Goal: Task Accomplishment & Management: Complete application form

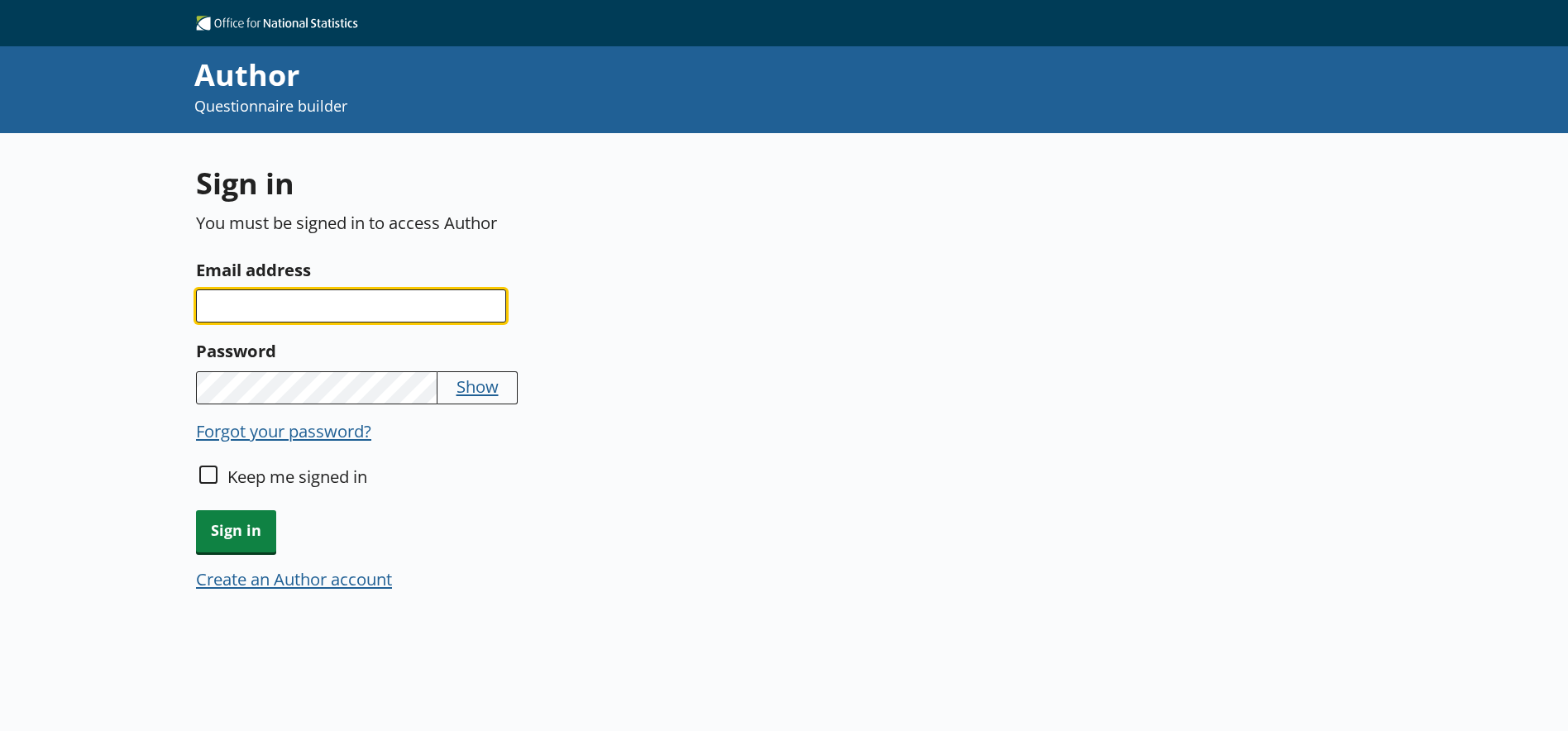
click at [245, 308] on input "Email address" at bounding box center [351, 306] width 310 height 33
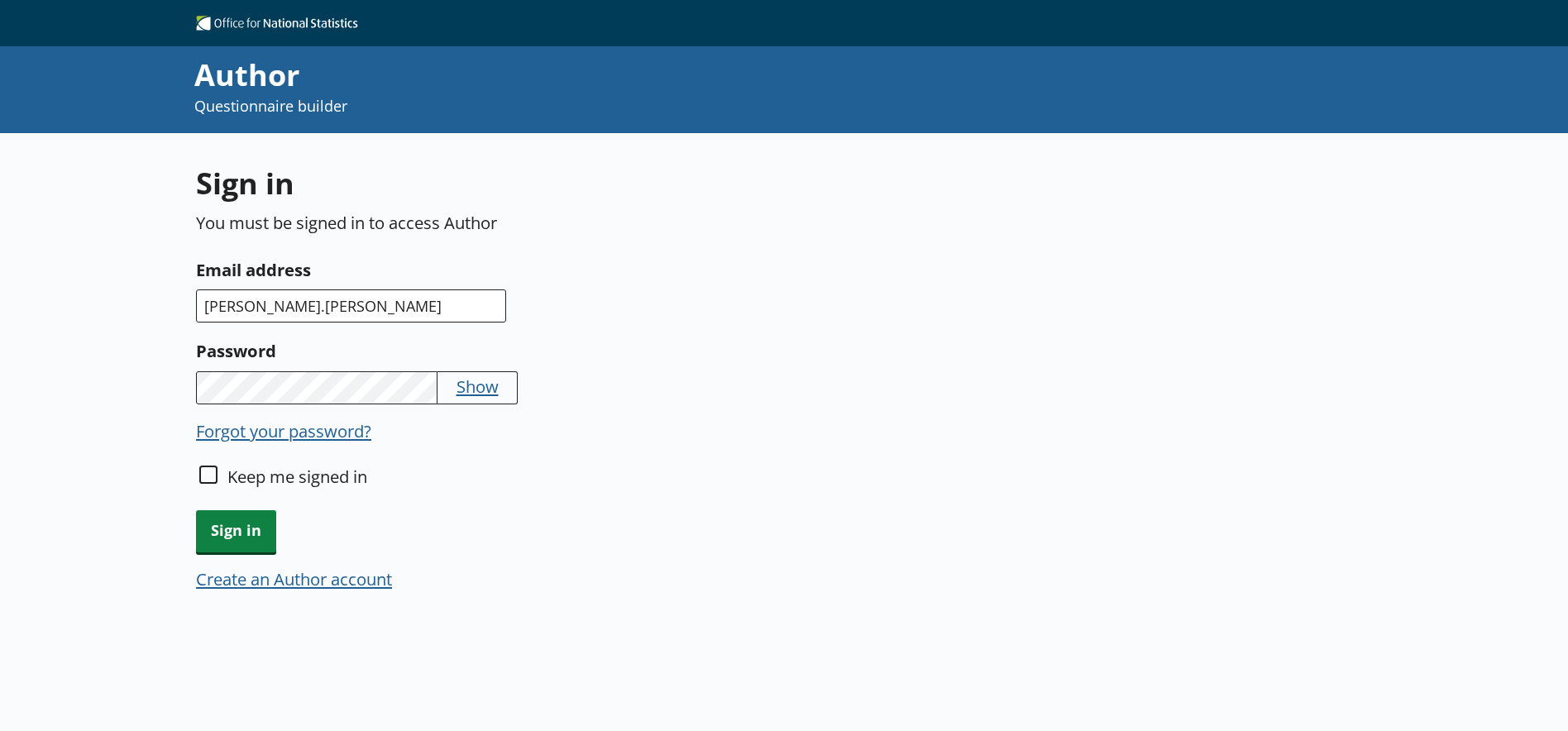
click at [334, 325] on div "Sign in You must be signed in to access Author Email address [PERSON_NAME].[PER…" at bounding box center [585, 388] width 779 height 450
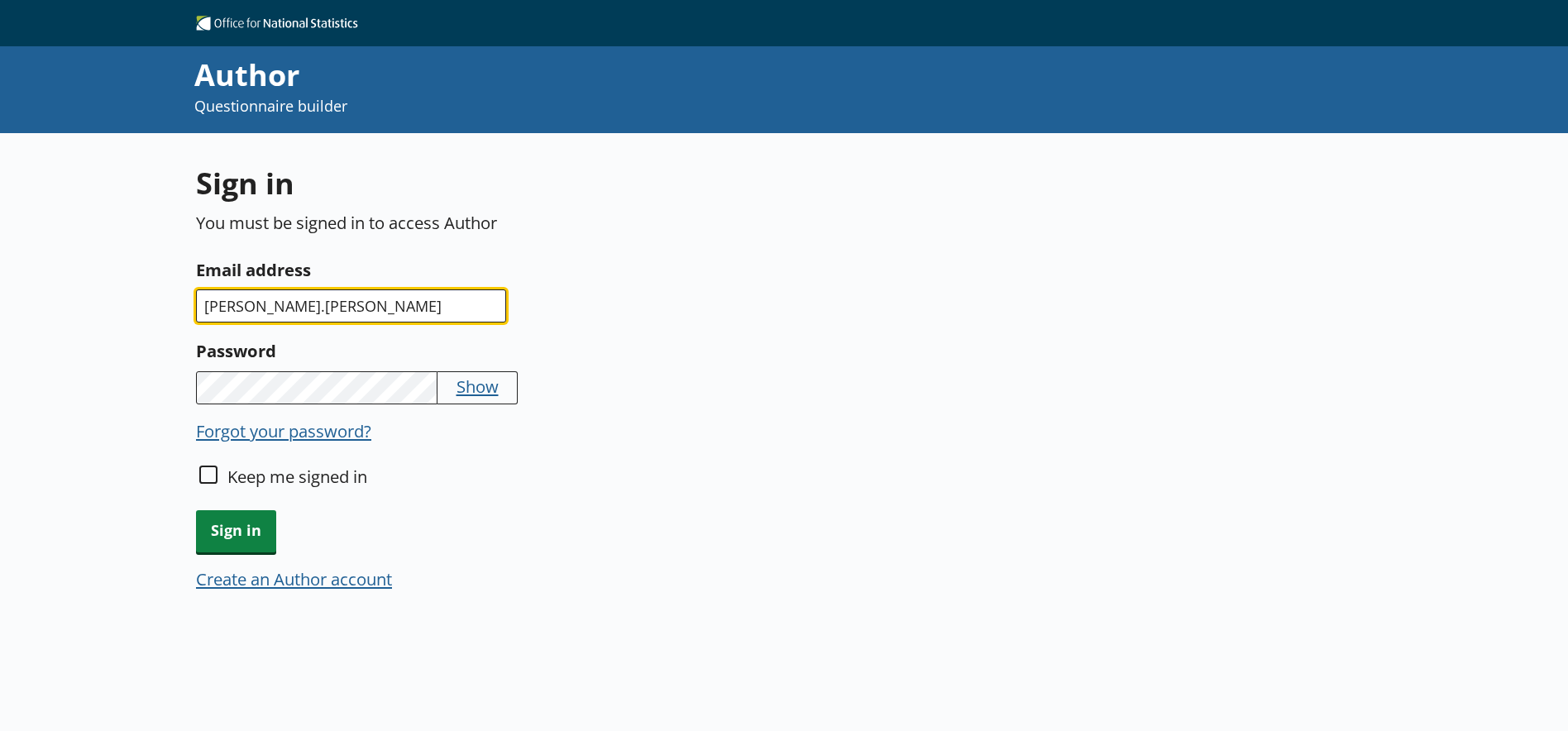
click at [331, 316] on input "[PERSON_NAME].[PERSON_NAME]" at bounding box center [351, 306] width 310 height 33
type input "[PERSON_NAME][EMAIL_ADDRESS][PERSON_NAME][DOMAIN_NAME]"
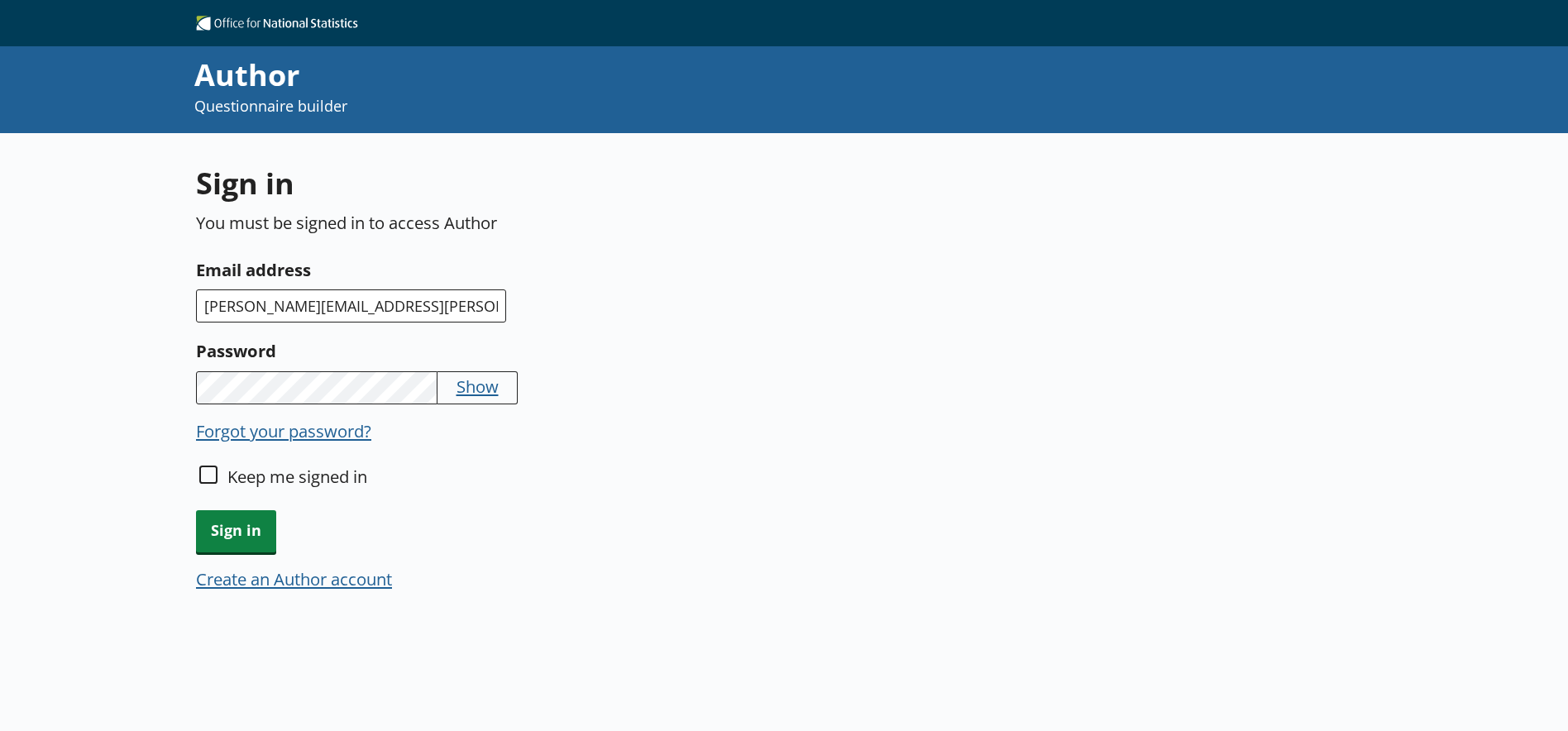
click at [352, 583] on button "Create an Author account" at bounding box center [294, 580] width 196 height 23
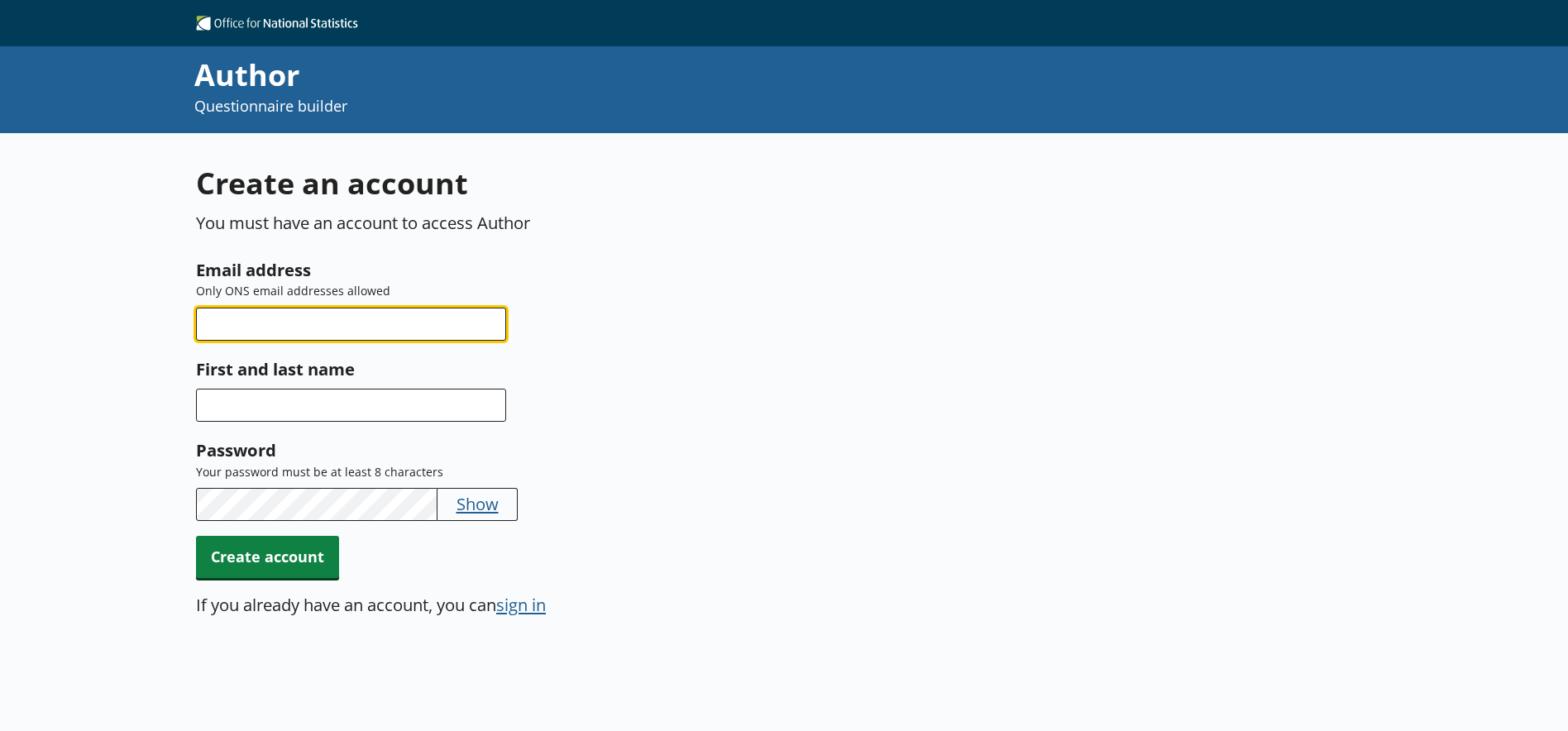
click at [310, 316] on input "Email address" at bounding box center [351, 324] width 310 height 33
type input "[PERSON_NAME][EMAIL_ADDRESS][PERSON_NAME][DOMAIN_NAME]"
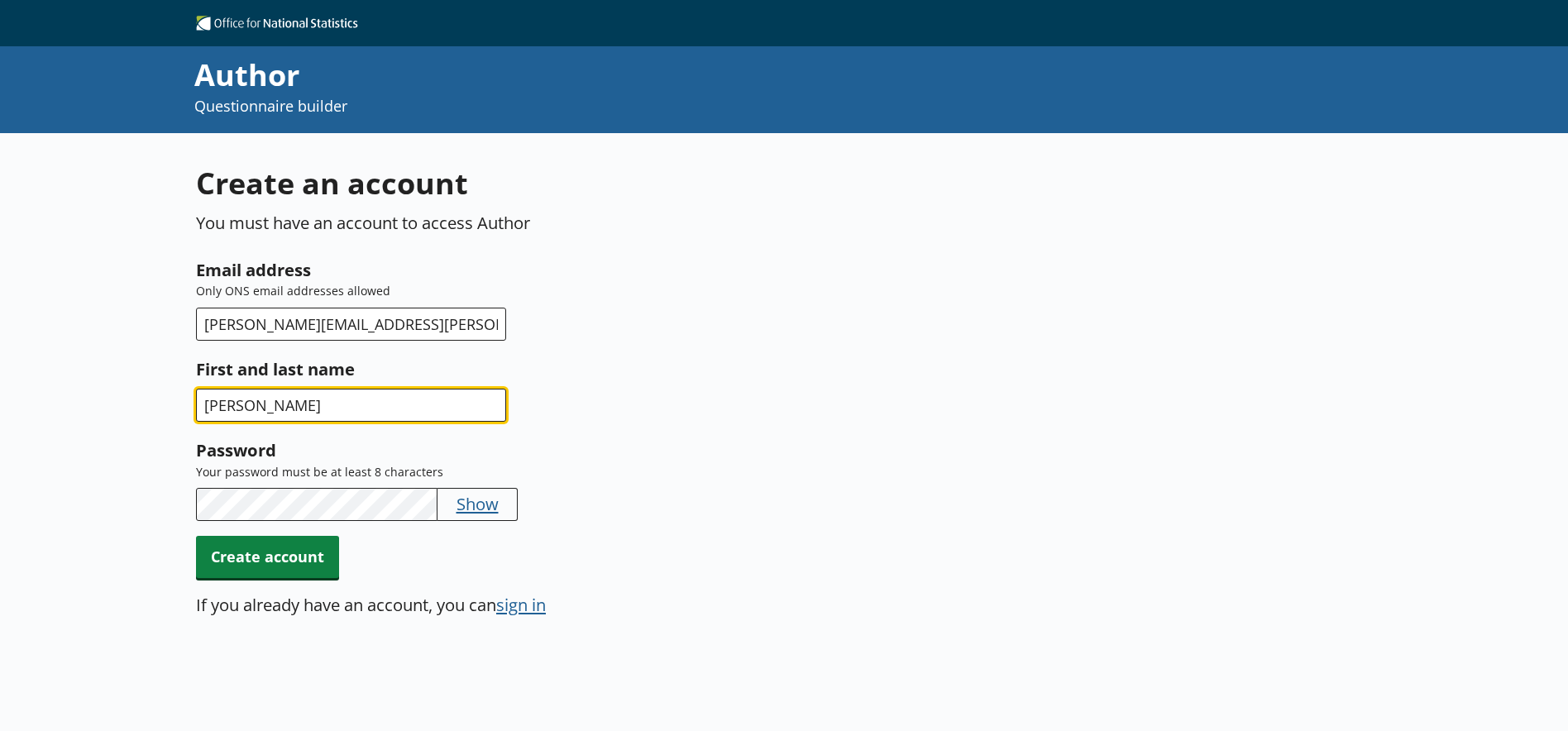
type input "[PERSON_NAME]"
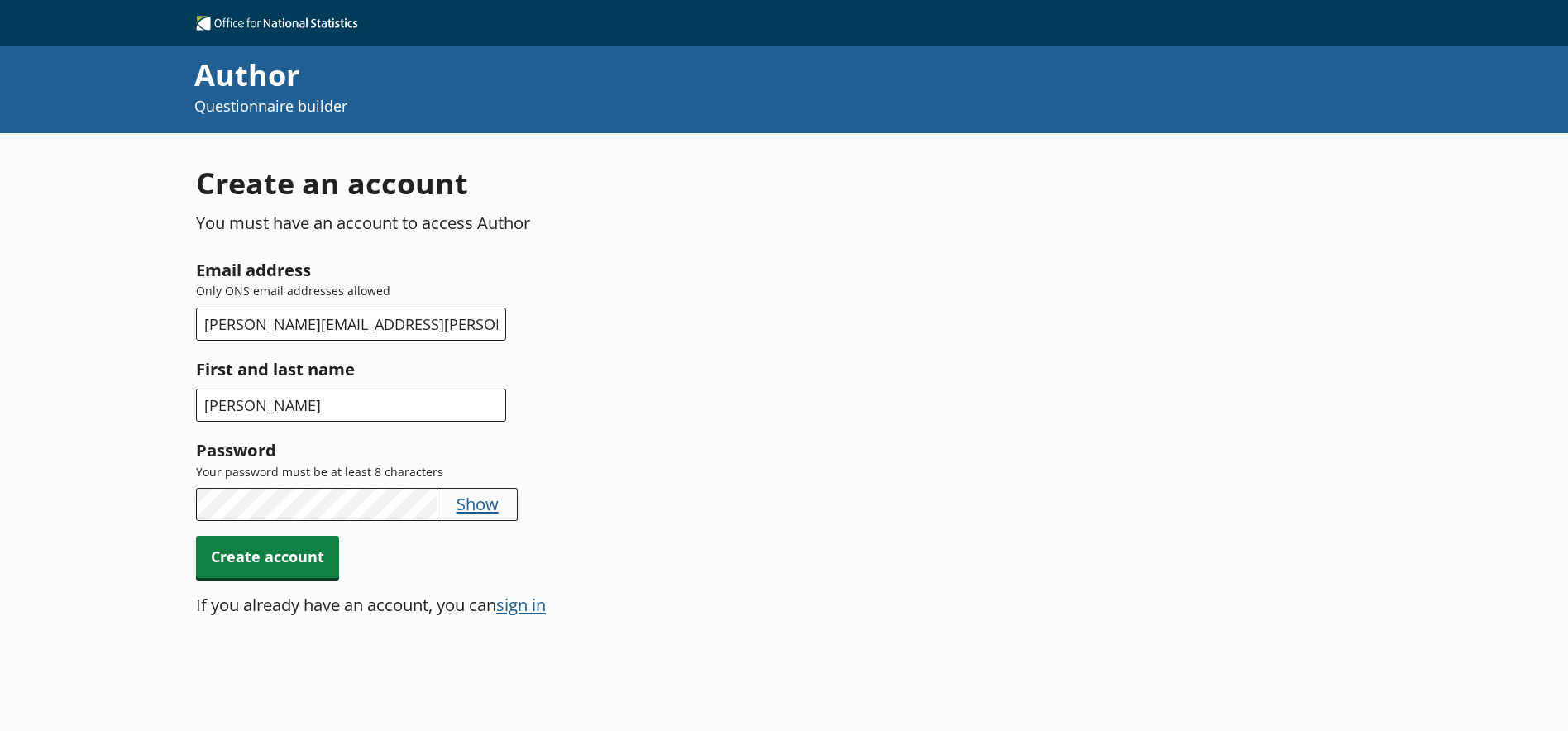
click at [470, 498] on button "Show" at bounding box center [477, 504] width 42 height 23
click at [160, 481] on div "Create an account You must have an account to access Author Email address Only …" at bounding box center [784, 498] width 1568 height 731
click at [24, 451] on div "Create an account You must have an account to access Author Email address Only …" at bounding box center [784, 498] width 1568 height 731
click at [239, 557] on span "Create account" at bounding box center [268, 557] width 143 height 42
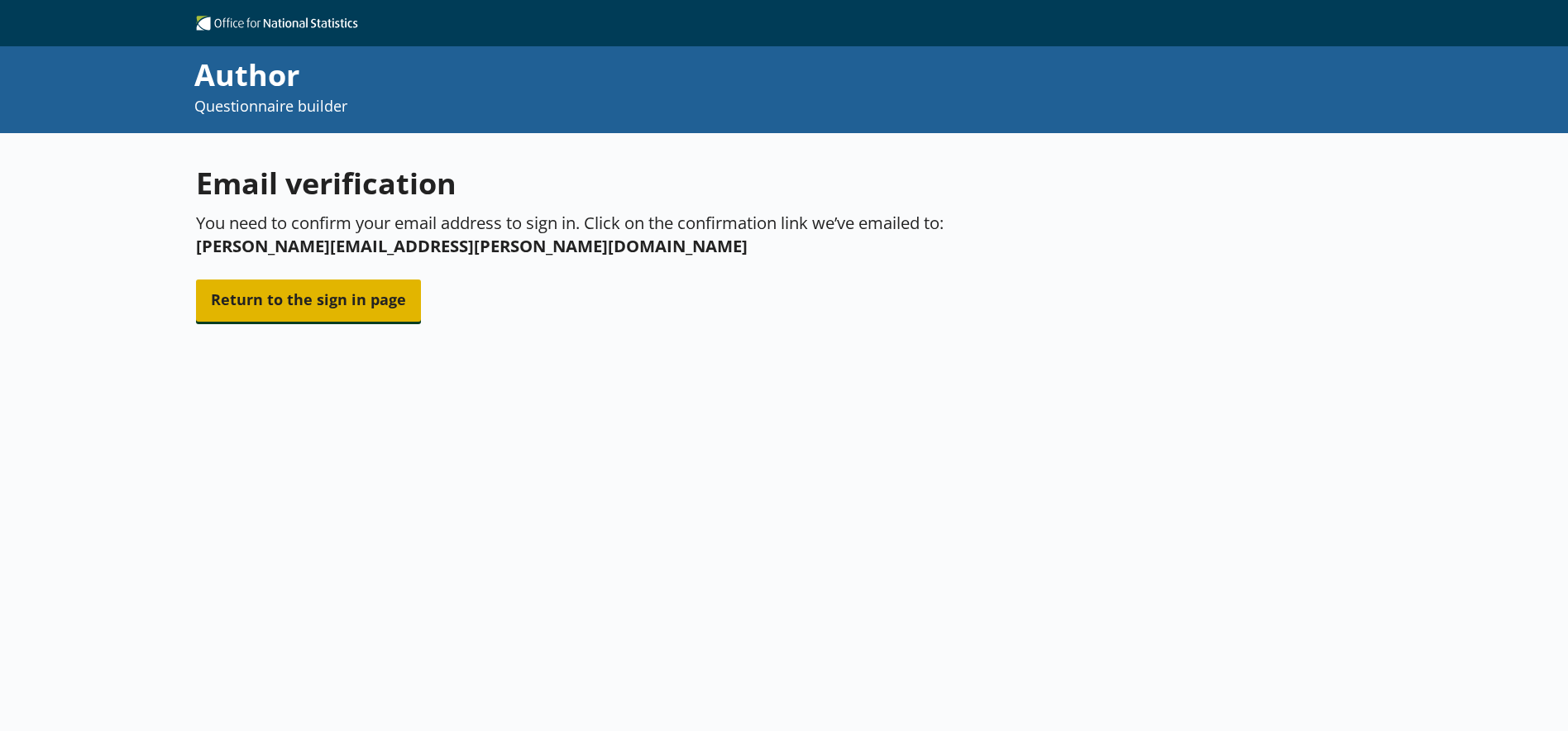
click at [312, 309] on span "Return to the sign in page" at bounding box center [309, 300] width 225 height 42
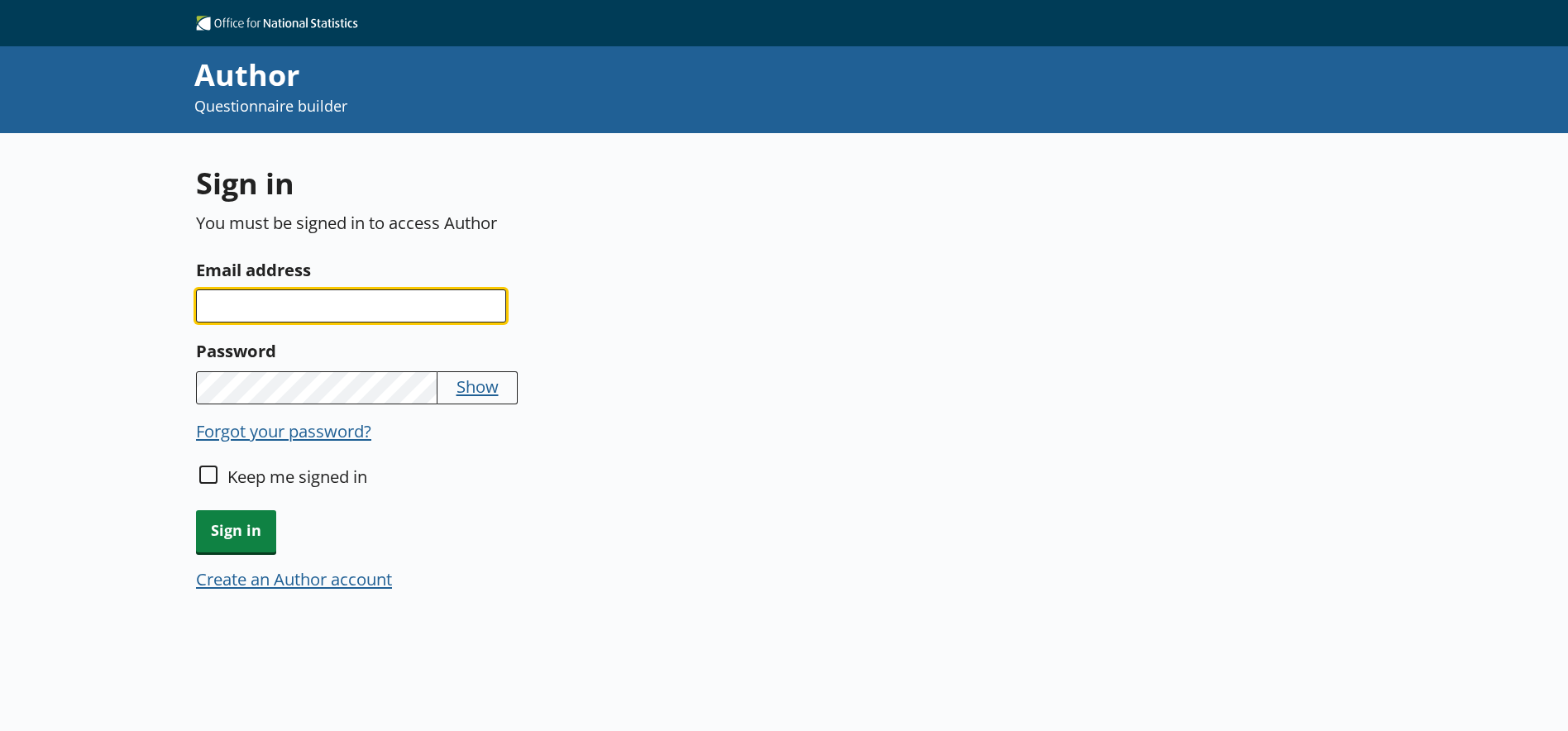
click at [377, 321] on input "Email address" at bounding box center [351, 306] width 310 height 33
type input "[PERSON_NAME][EMAIL_ADDRESS][PERSON_NAME][DOMAIN_NAME]"
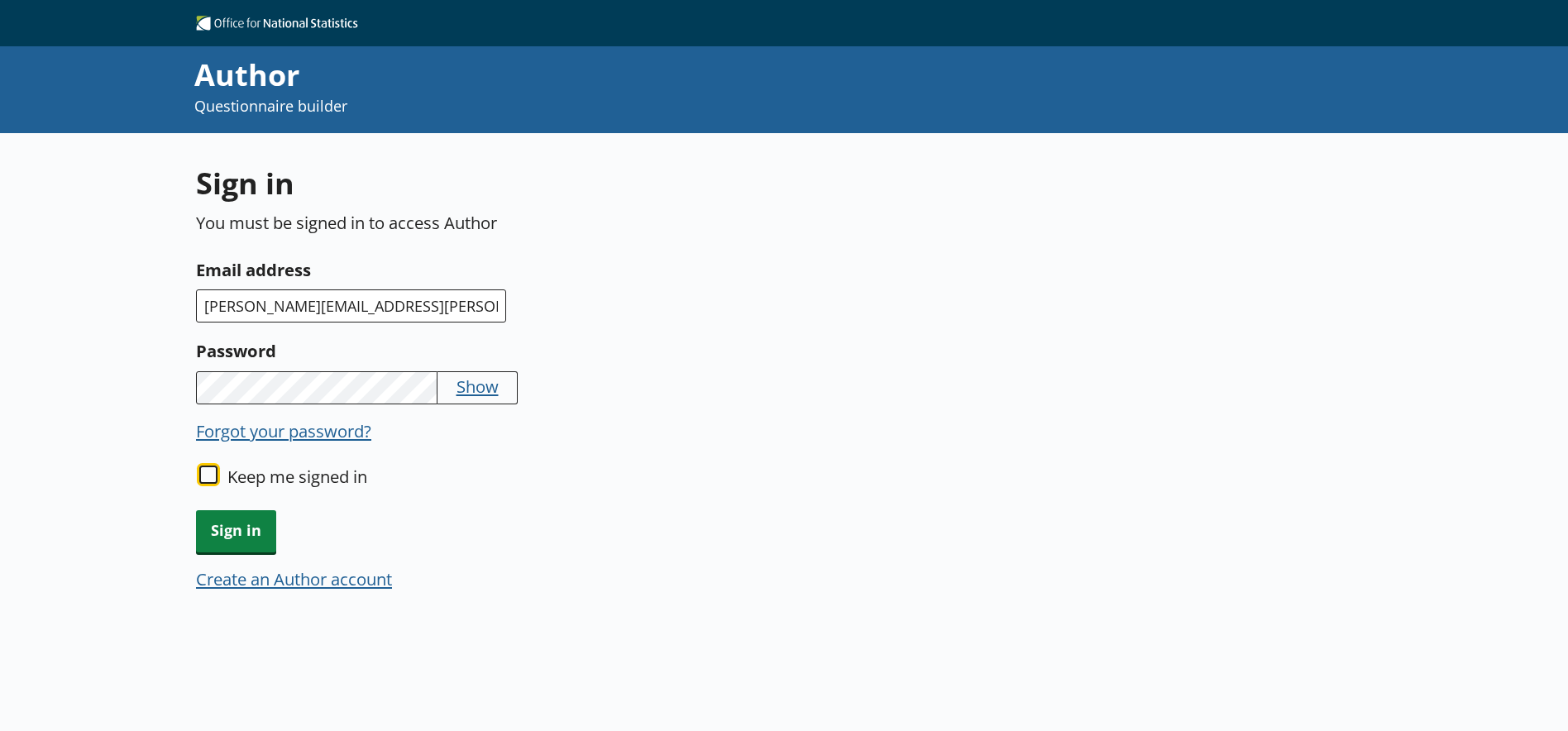
click at [206, 471] on input "Keep me signed in" at bounding box center [208, 475] width 19 height 19
checkbox input "true"
click at [225, 531] on span "Sign in" at bounding box center [236, 531] width 80 height 42
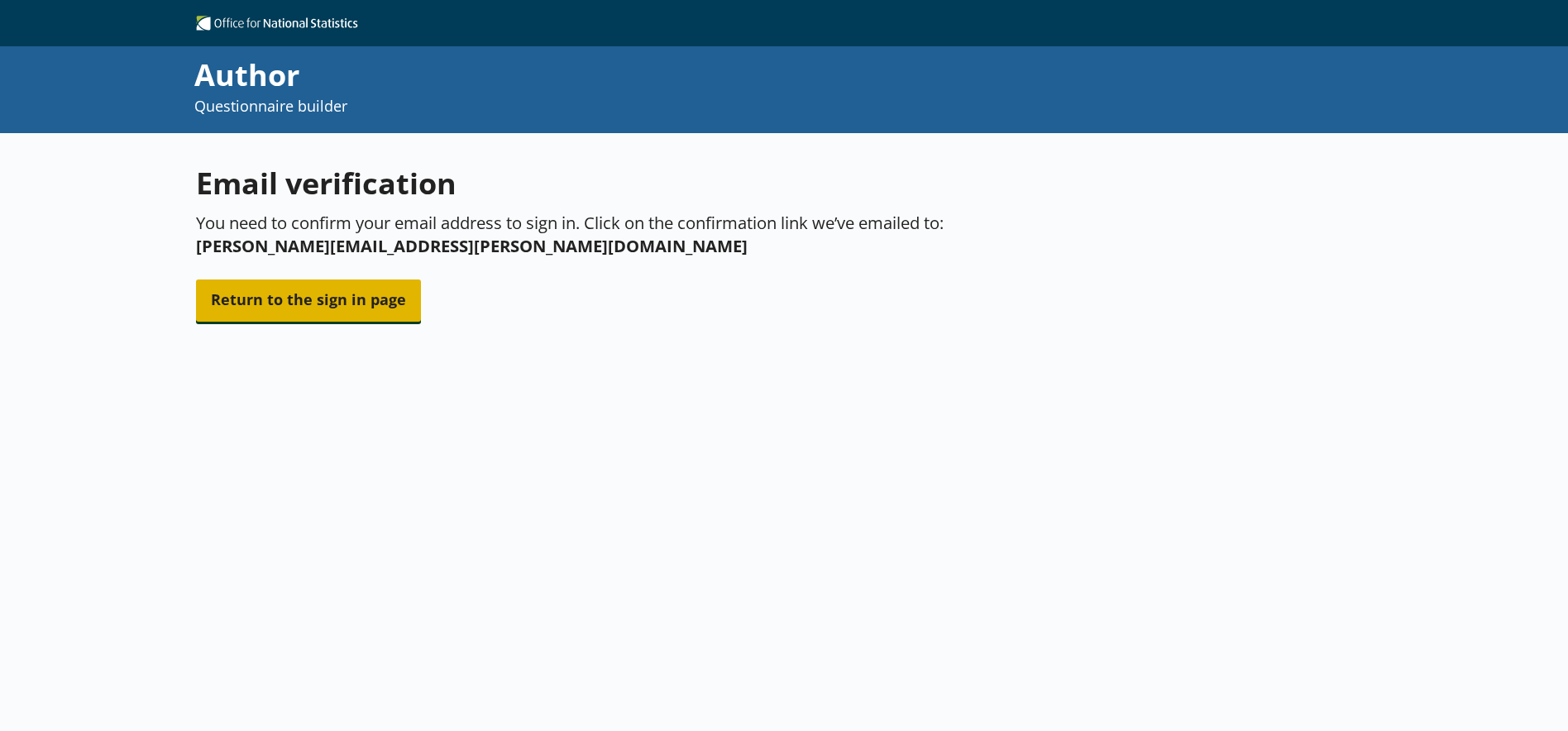
click at [277, 310] on span "Return to the sign in page" at bounding box center [309, 300] width 225 height 42
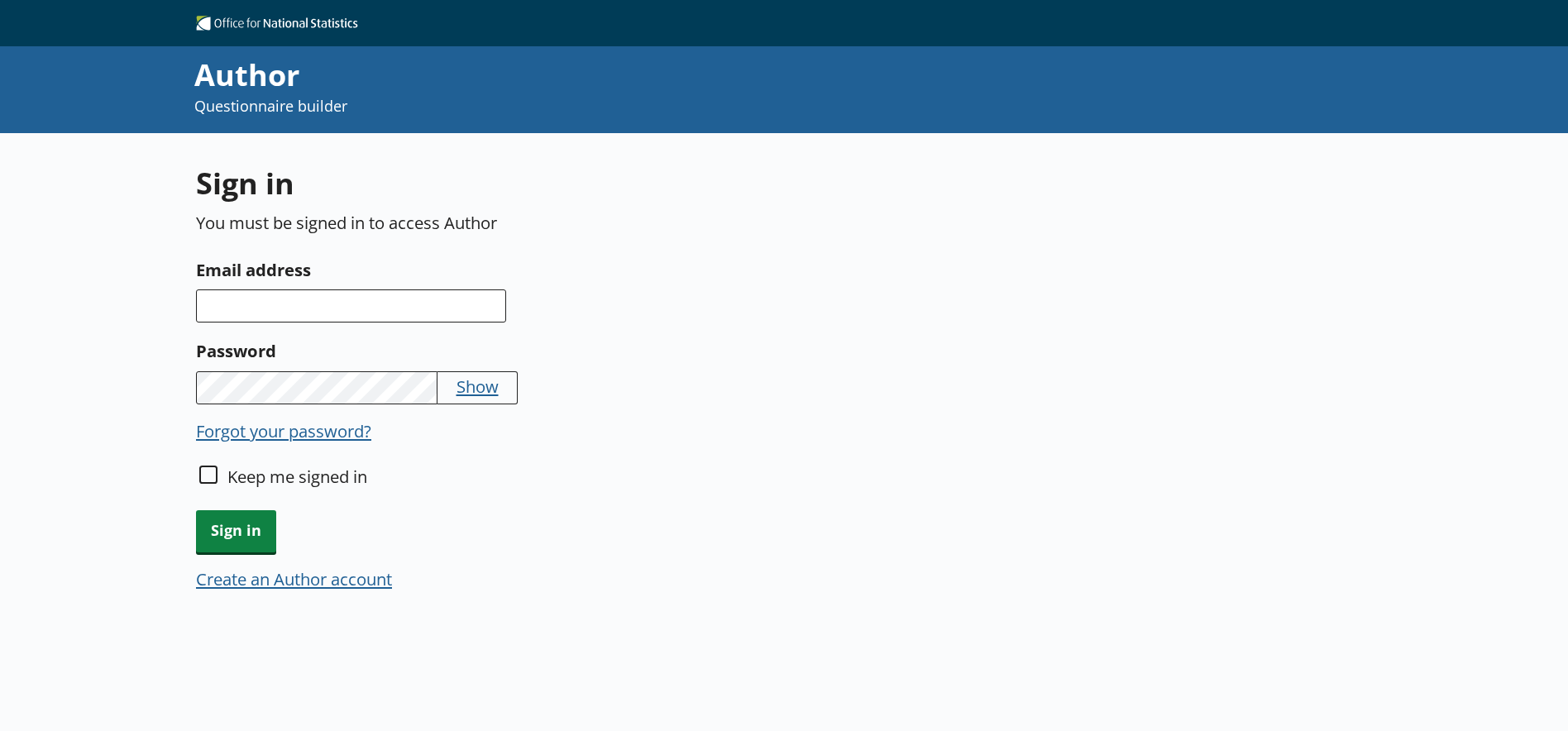
click at [822, 465] on div "Forgot your password?" at bounding box center [582, 488] width 772 height 46
